Goal: Transaction & Acquisition: Book appointment/travel/reservation

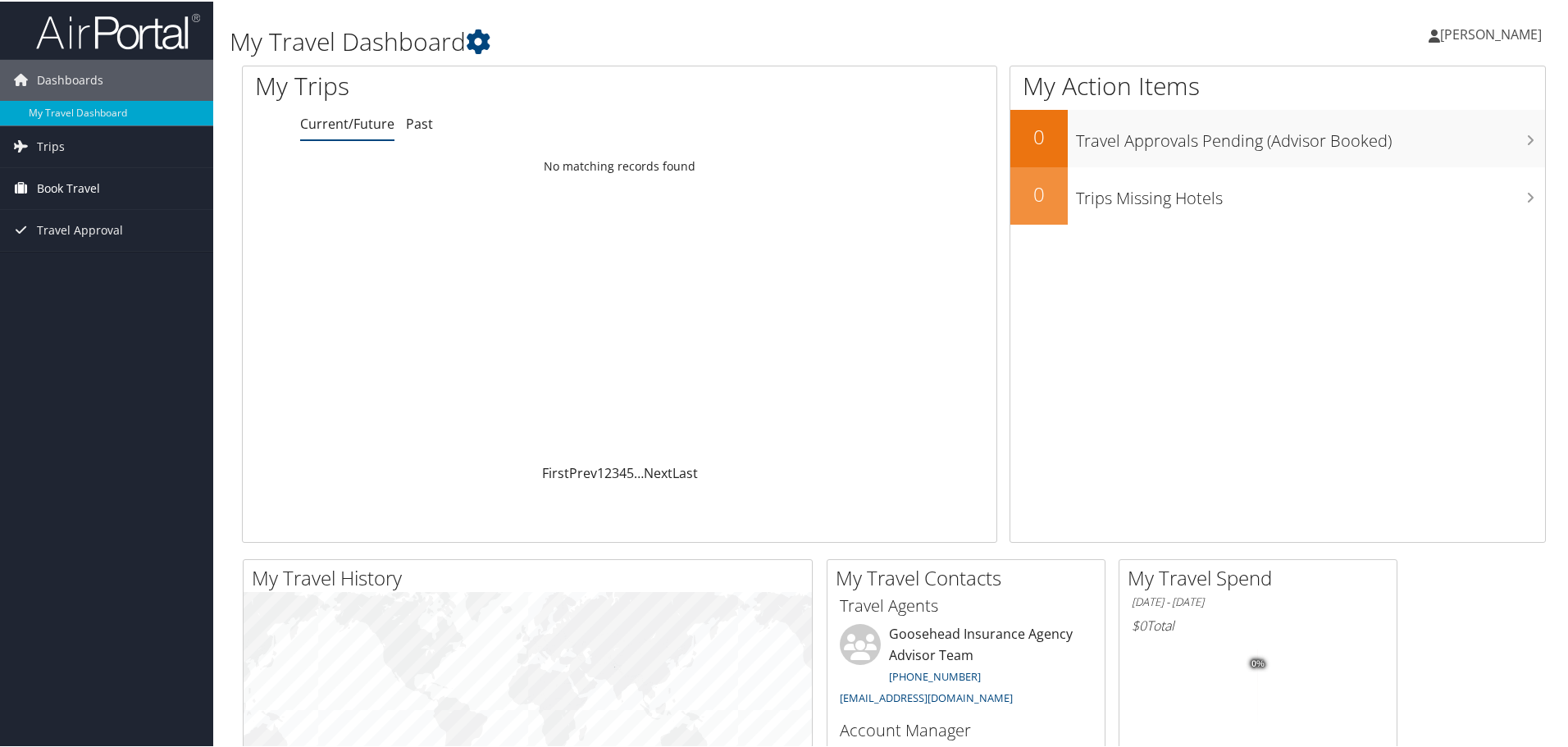
click at [49, 184] on span "Book Travel" at bounding box center [68, 187] width 63 height 41
click at [101, 272] on link "Book/Manage Online Trips" at bounding box center [106, 269] width 213 height 25
